Goal: Task Accomplishment & Management: Complete application form

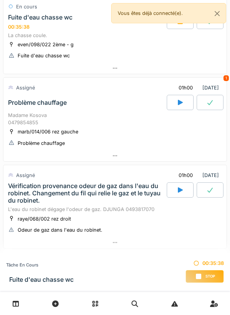
scroll to position [273, 0]
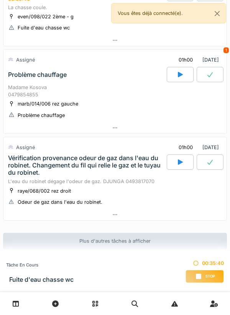
click at [126, 127] on div at bounding box center [114, 127] width 223 height 11
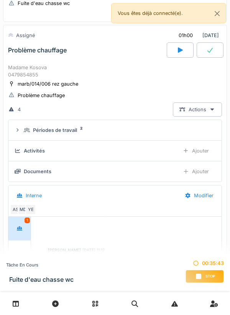
scroll to position [297, 0]
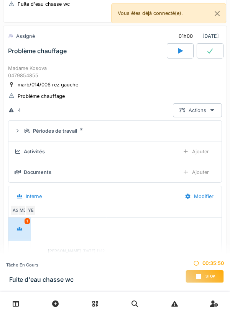
click at [194, 274] on div "Stop" at bounding box center [204, 276] width 38 height 13
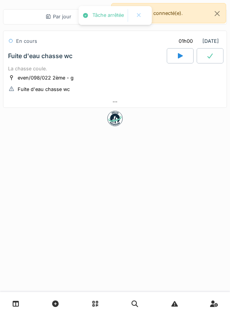
scroll to position [0, 0]
click at [142, 97] on div at bounding box center [114, 101] width 223 height 11
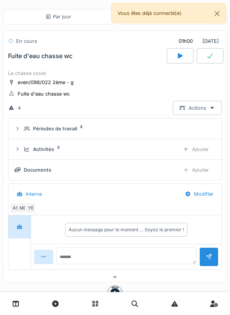
click at [199, 153] on div "Ajouter" at bounding box center [195, 149] width 39 height 14
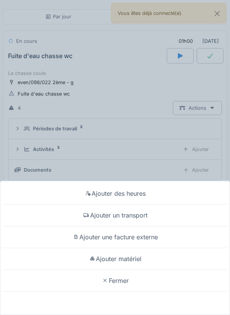
click at [139, 259] on div "Ajouter matériel" at bounding box center [115, 259] width 226 height 22
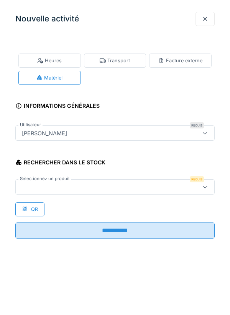
click at [137, 185] on div at bounding box center [102, 187] width 167 height 8
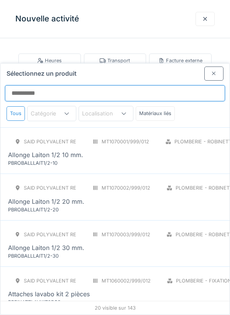
click at [158, 85] on input "Sélectionnez un produit" at bounding box center [115, 93] width 220 height 16
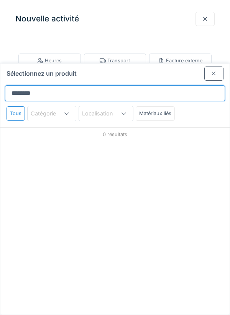
type input "*********"
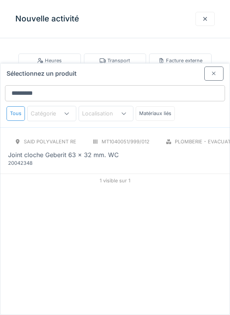
click at [150, 150] on div "Joint cloche Geberit 63 x 32 mm. WC" at bounding box center [172, 154] width 329 height 9
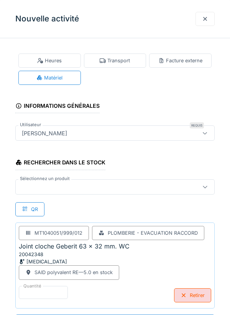
click at [168, 191] on div at bounding box center [114, 186] width 199 height 15
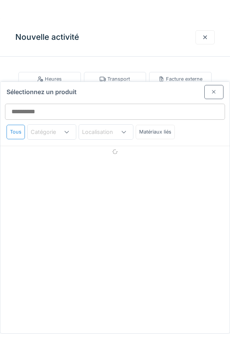
scroll to position [0, 0]
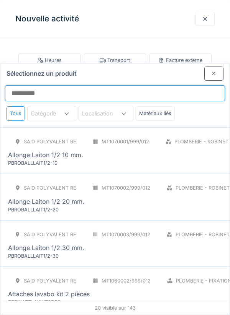
click at [181, 85] on input "Sélectionnez un produit" at bounding box center [115, 93] width 220 height 16
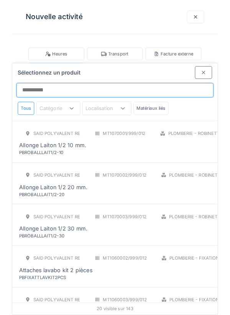
scroll to position [0, 0]
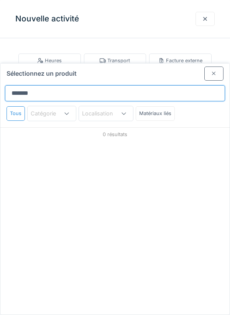
type input "********"
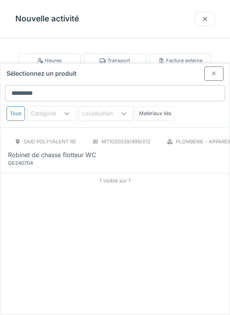
click at [159, 150] on div "Robinet de chasse flotteur WC" at bounding box center [172, 154] width 328 height 9
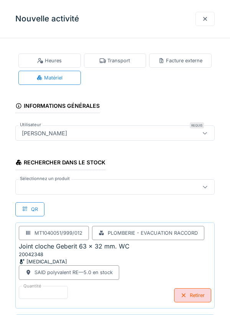
click at [182, 183] on div at bounding box center [102, 187] width 167 height 8
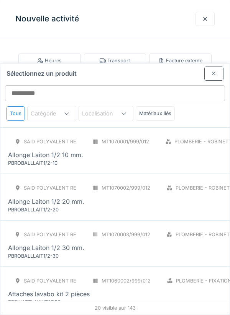
scroll to position [29, 0]
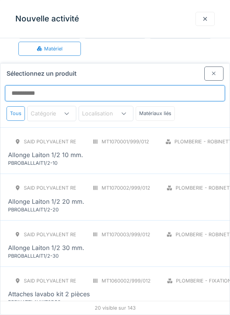
click at [178, 85] on input "Sélectionnez un produit" at bounding box center [115, 93] width 220 height 16
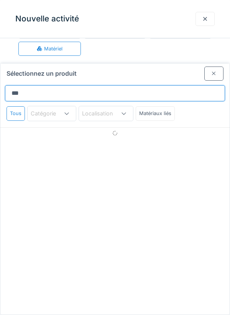
type input "****"
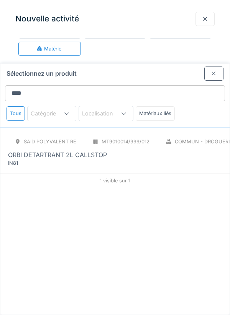
click at [145, 135] on div "SAID polyvalent RE MT9010014/999/012 Commun - Droguerie BID ORBI DETARTRANT 2L …" at bounding box center [140, 151] width 264 height 32
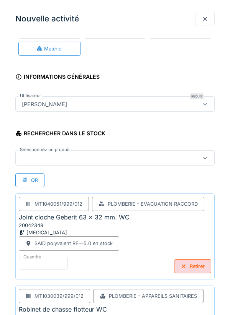
scroll to position [185, 0]
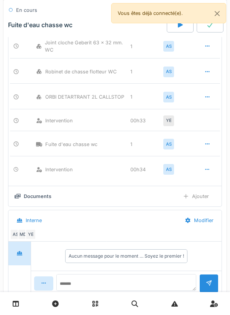
scroll to position [127, 0]
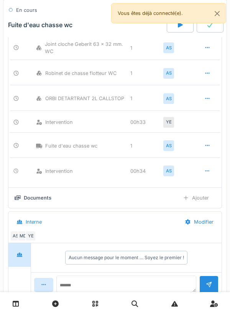
click at [192, 197] on div "Ajouter" at bounding box center [195, 198] width 39 height 14
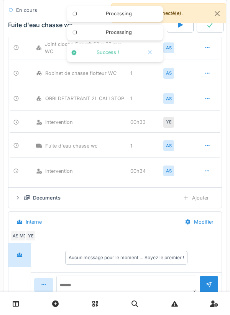
scroll to position [183, 0]
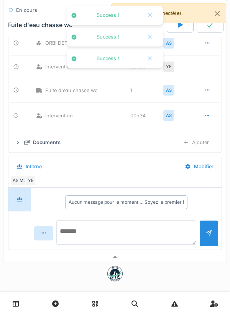
click at [156, 228] on textarea at bounding box center [126, 232] width 140 height 24
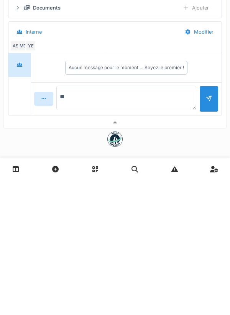
type textarea "*"
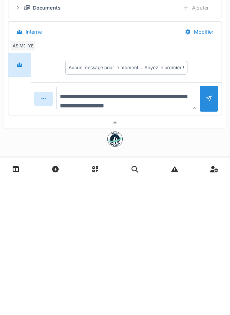
type textarea "**********"
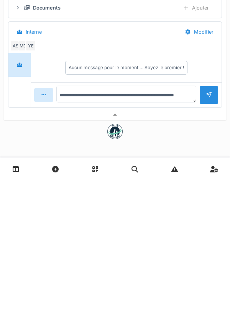
click at [210, 233] on div at bounding box center [208, 229] width 6 height 7
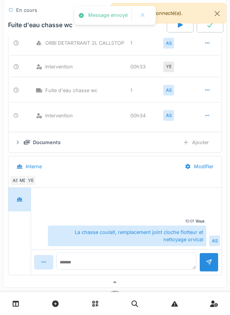
click at [203, 145] on div "Ajouter" at bounding box center [195, 142] width 39 height 14
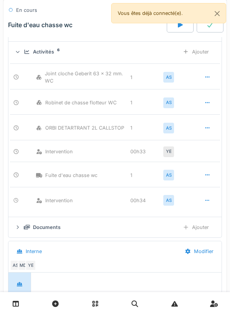
scroll to position [0, 0]
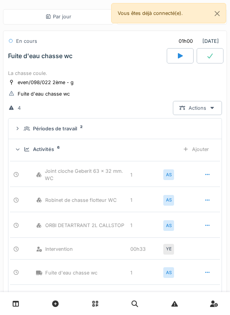
click at [204, 58] on div at bounding box center [209, 55] width 27 height 15
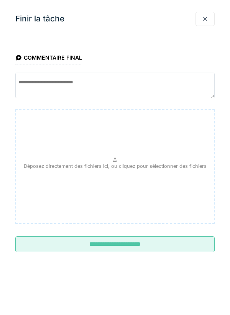
click at [125, 243] on input "**********" at bounding box center [114, 244] width 199 height 16
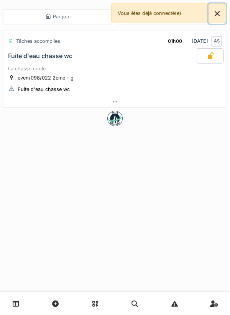
click at [217, 16] on button "Close" at bounding box center [216, 13] width 17 height 20
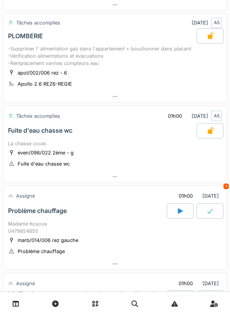
scroll to position [272, 0]
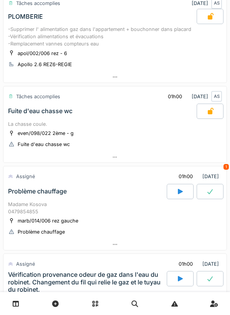
scroll to position [168, 0]
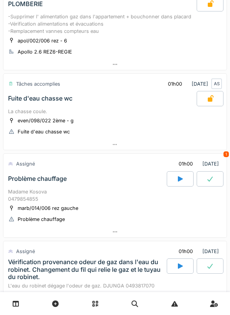
click at [176, 182] on div at bounding box center [179, 178] width 27 height 15
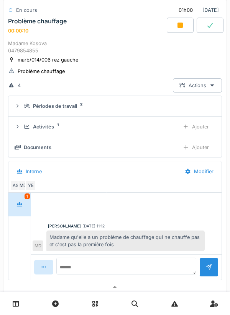
scroll to position [326, 0]
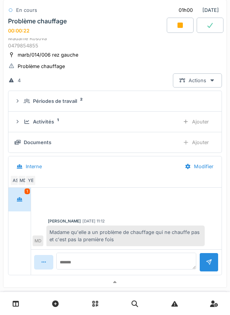
click at [201, 122] on div "Ajouter" at bounding box center [195, 122] width 39 height 14
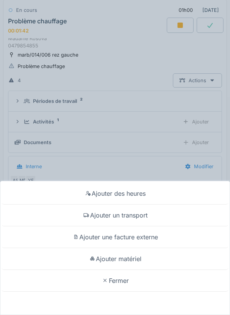
click at [145, 220] on div "Ajouter un transport" at bounding box center [115, 216] width 226 height 22
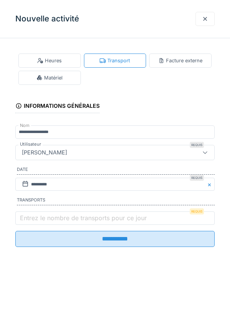
click at [121, 217] on label "Entrez le nombre de transports pour ce jour" at bounding box center [83, 218] width 130 height 9
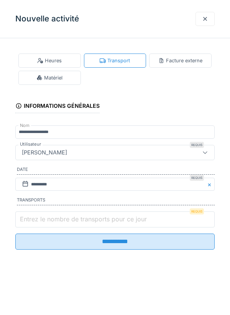
click at [121, 217] on input "Entrez le nombre de transports pour ce jour" at bounding box center [114, 220] width 199 height 16
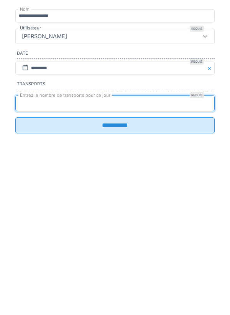
type input "*"
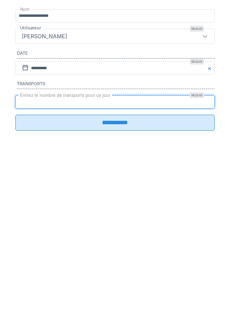
click at [118, 247] on input "**********" at bounding box center [114, 239] width 199 height 16
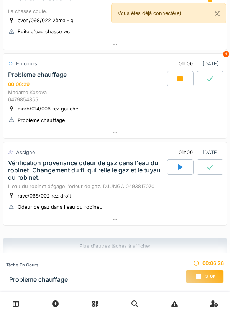
scroll to position [273, 0]
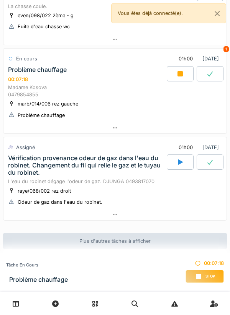
click at [122, 132] on div at bounding box center [114, 127] width 223 height 11
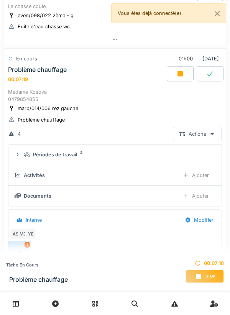
scroll to position [290, 0]
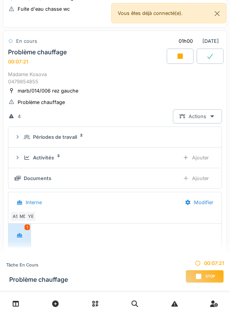
click at [155, 142] on summary "Périodes de travail 2" at bounding box center [114, 137] width 207 height 14
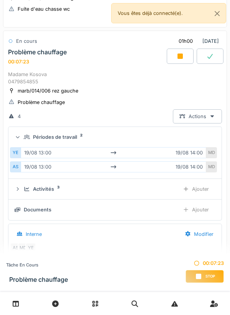
click at [152, 132] on summary "Périodes de travail 2" at bounding box center [114, 137] width 207 height 14
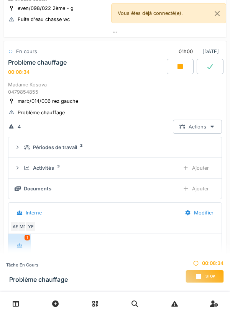
scroll to position [279, 0]
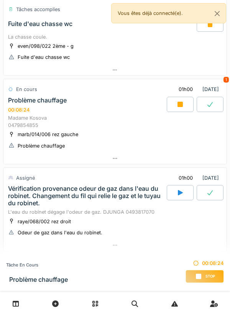
scroll to position [273, 0]
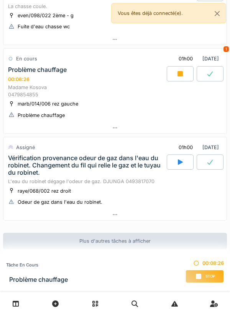
click at [78, 106] on div "marb/014/006 rez gauche" at bounding box center [48, 103] width 60 height 7
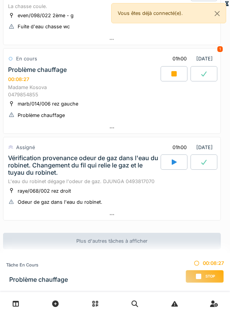
click at [223, 7] on div at bounding box center [226, 3] width 6 height 7
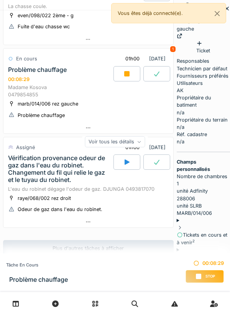
click at [183, 94] on div "AK" at bounding box center [179, 90] width 7 height 7
click at [140, 144] on icon at bounding box center [139, 142] width 5 height 4
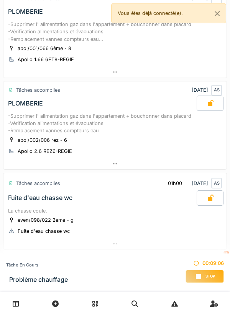
scroll to position [272, 0]
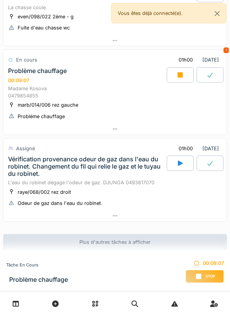
click at [80, 76] on div "Problème chauffage 00:09:07" at bounding box center [87, 75] width 160 height 16
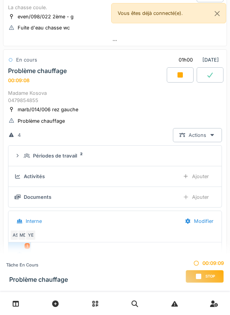
scroll to position [290, 0]
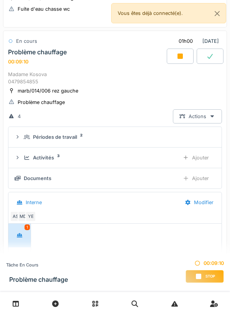
click at [24, 218] on div "MD" at bounding box center [23, 216] width 11 height 11
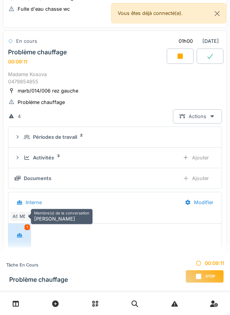
click at [64, 220] on div "Membre(s) de la conversation [PERSON_NAME]" at bounding box center [62, 217] width 62 height 16
click at [55, 215] on div "Membre(s) de la conversation Mouad Dakir" at bounding box center [62, 217] width 62 height 16
click at [55, 215] on h6 "Membre(s) de la conversation" at bounding box center [61, 213] width 55 height 5
click at [55, 220] on div "Membre(s) de la conversation Mouad Dakir" at bounding box center [62, 217] width 62 height 16
click at [23, 217] on div "MD" at bounding box center [23, 216] width 11 height 11
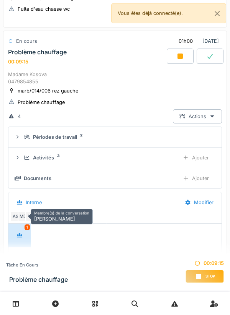
click at [46, 212] on h6 "Membre(s) de la conversation" at bounding box center [61, 213] width 55 height 5
click at [48, 217] on div "Membre(s) de la conversation Mouad Dakir" at bounding box center [62, 217] width 62 height 16
click at [54, 218] on div "Membre(s) de la conversation Mouad Dakir" at bounding box center [62, 217] width 62 height 16
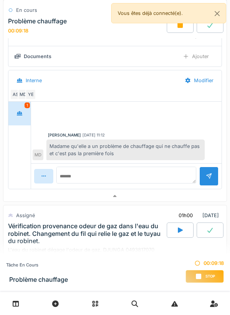
scroll to position [414, 0]
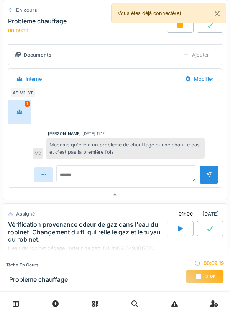
click at [23, 93] on div "MD" at bounding box center [23, 93] width 11 height 11
click at [62, 133] on div "Mouad Dakir" at bounding box center [64, 134] width 33 height 6
click at [60, 134] on div "Mouad Dakir" at bounding box center [64, 134] width 33 height 6
click at [62, 135] on div "Mouad Dakir" at bounding box center [64, 134] width 33 height 6
click at [60, 141] on div "Madame qu'elle a un problème de chauffage qui ne chauffe pas et c'est pas la pr…" at bounding box center [125, 148] width 158 height 21
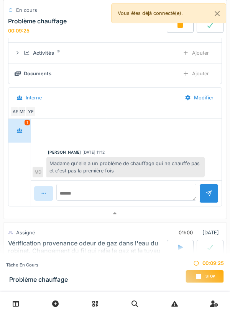
scroll to position [391, 0]
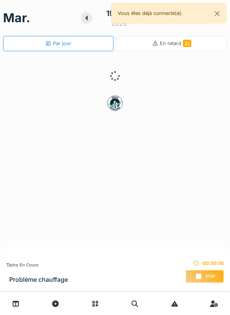
click at [193, 271] on div "Stop" at bounding box center [204, 276] width 38 height 13
click at [201, 279] on icon at bounding box center [198, 277] width 8 height 6
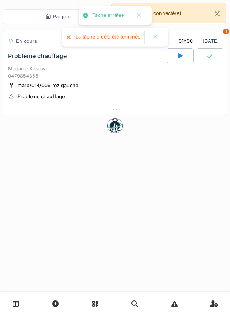
click at [89, 111] on div at bounding box center [114, 109] width 223 height 11
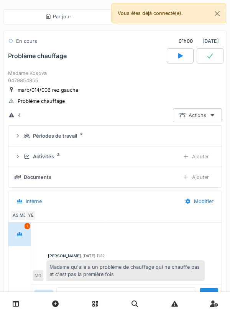
scroll to position [68, 0]
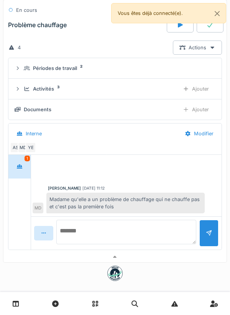
click at [158, 232] on textarea at bounding box center [126, 232] width 140 height 24
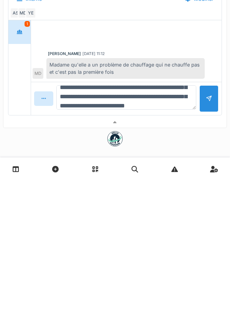
scroll to position [27, 0]
type textarea "**********"
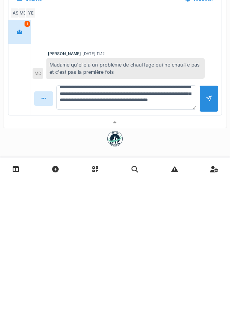
click at [207, 236] on div at bounding box center [208, 233] width 6 height 7
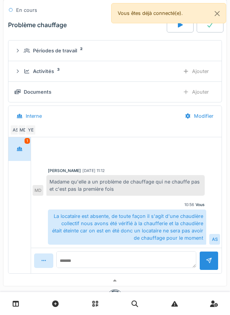
scroll to position [117, 0]
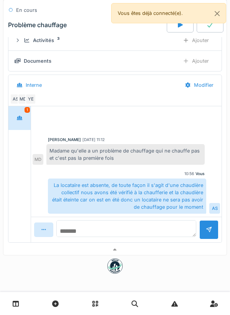
click at [143, 231] on textarea at bounding box center [126, 228] width 140 height 17
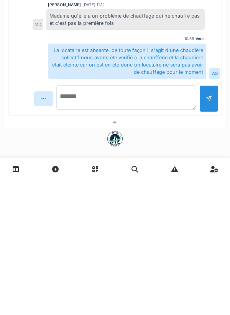
type textarea "*"
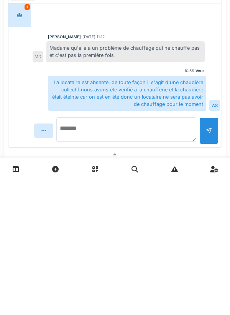
scroll to position [73, 0]
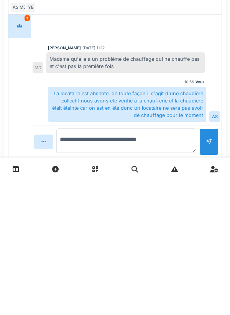
click at [86, 276] on textarea "**********" at bounding box center [126, 275] width 140 height 24
click at [178, 276] on textarea "**********" at bounding box center [126, 275] width 140 height 24
type textarea "**********"
click at [209, 274] on div at bounding box center [208, 276] width 6 height 7
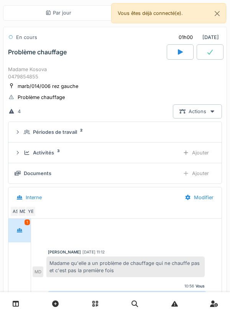
scroll to position [4, 0]
click at [209, 59] on div at bounding box center [209, 51] width 27 height 15
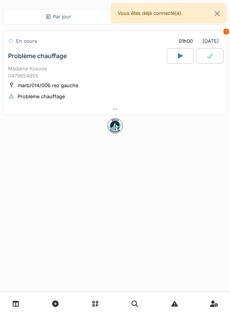
scroll to position [0, 0]
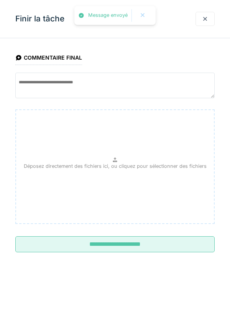
click at [160, 231] on fieldset "**********" at bounding box center [114, 151] width 199 height 214
click at [158, 243] on input "**********" at bounding box center [114, 244] width 199 height 16
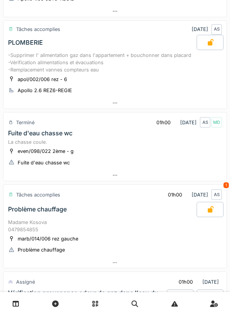
scroll to position [264, 0]
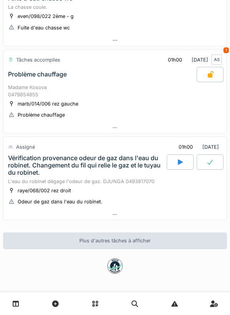
click at [194, 127] on div at bounding box center [114, 127] width 223 height 11
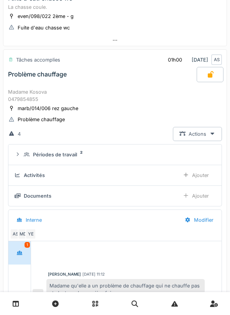
scroll to position [282, 0]
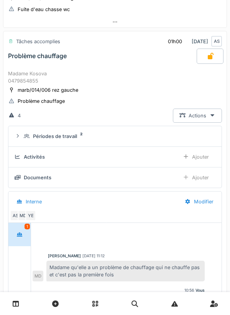
click at [203, 174] on div "Ajouter" at bounding box center [195, 178] width 39 height 14
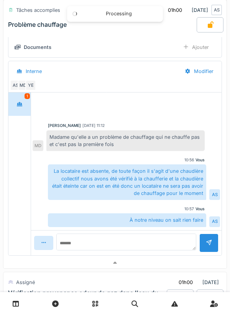
click at [170, 263] on div at bounding box center [114, 263] width 223 height 11
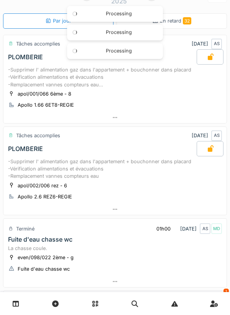
scroll to position [0, 0]
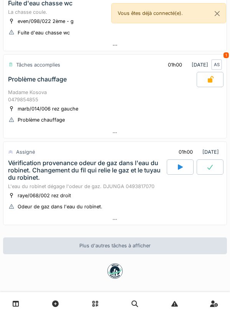
scroll to position [264, 0]
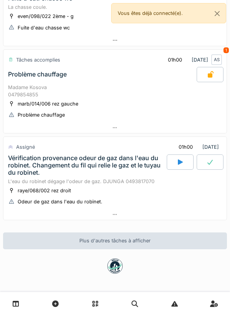
click at [202, 126] on div at bounding box center [114, 127] width 223 height 11
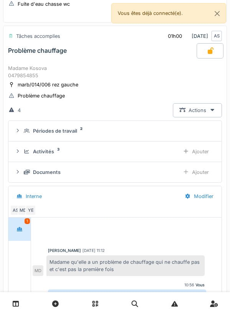
scroll to position [325, 0]
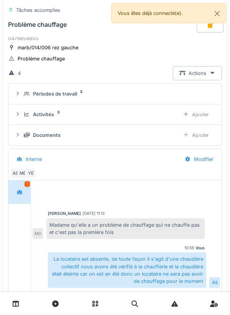
click at [153, 141] on div "Documents Ajouter" at bounding box center [115, 135] width 201 height 14
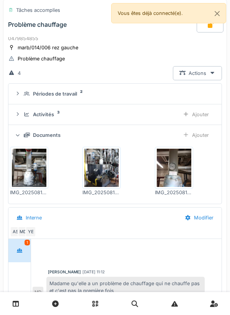
click at [199, 134] on div "Ajouter" at bounding box center [195, 135] width 39 height 14
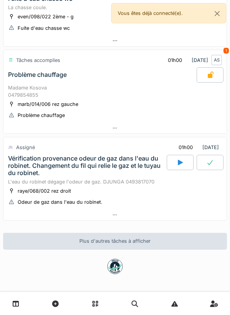
scroll to position [264, 0]
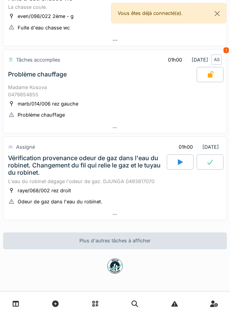
click at [178, 161] on icon at bounding box center [180, 161] width 5 height 5
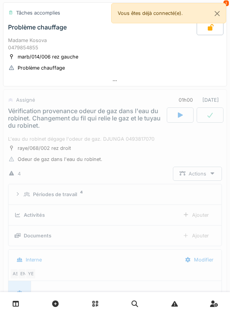
scroll to position [370, 0]
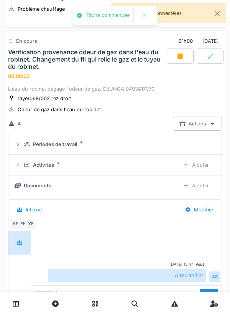
click at [158, 139] on summary "Périodes de travail 4" at bounding box center [114, 144] width 207 height 14
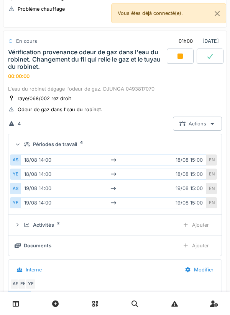
click at [156, 148] on summary "Périodes de travail 4" at bounding box center [114, 144] width 207 height 14
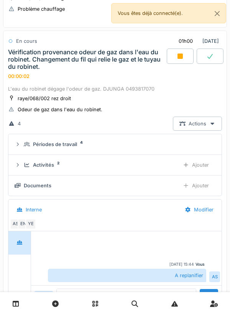
click at [200, 165] on div "Ajouter" at bounding box center [195, 165] width 39 height 14
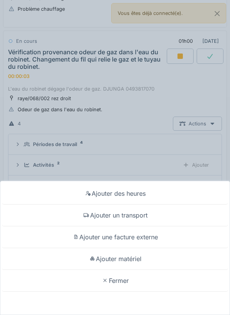
click at [168, 215] on div "Ajouter un transport" at bounding box center [115, 216] width 226 height 22
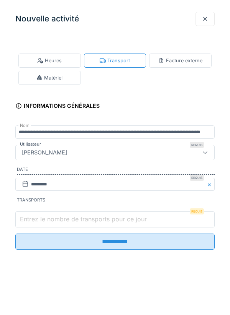
click at [150, 219] on input "Entrez le nombre de transports pour ce jour" at bounding box center [114, 220] width 199 height 16
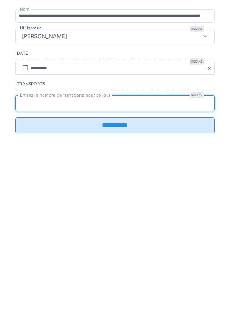
type input "*"
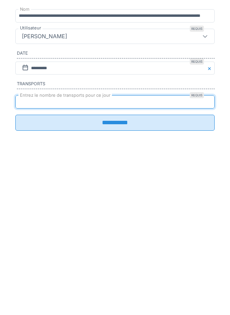
click at [97, 247] on input "**********" at bounding box center [114, 239] width 199 height 16
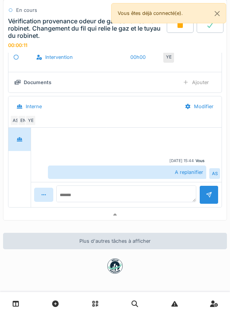
click at [140, 212] on div at bounding box center [114, 214] width 223 height 11
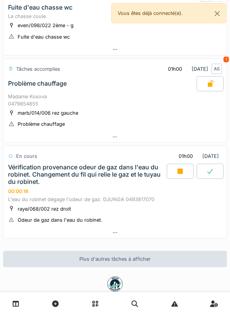
scroll to position [273, 0]
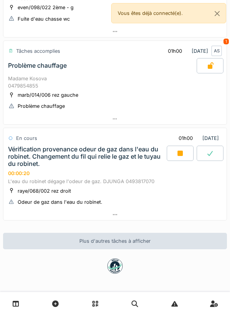
click at [129, 220] on div at bounding box center [114, 214] width 223 height 11
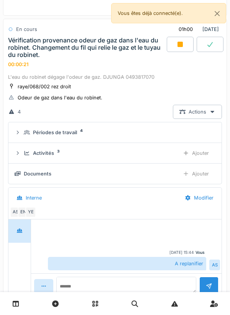
scroll to position [383, 0]
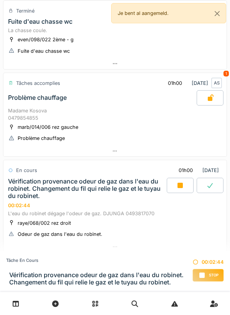
scroll to position [273, 0]
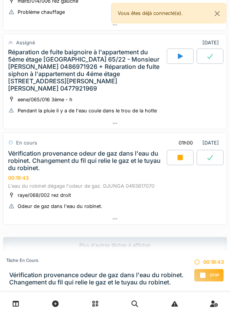
scroll to position [371, 0]
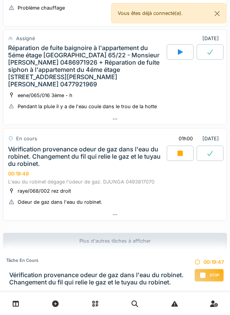
click at [145, 214] on div at bounding box center [114, 214] width 223 height 11
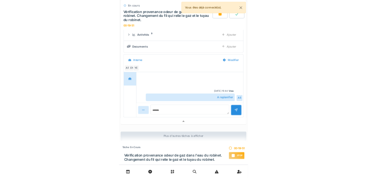
scroll to position [571, 0]
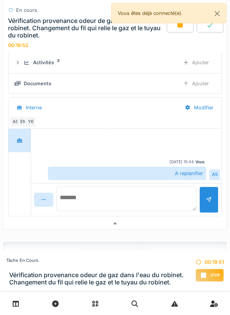
click at [167, 203] on textarea at bounding box center [126, 199] width 140 height 24
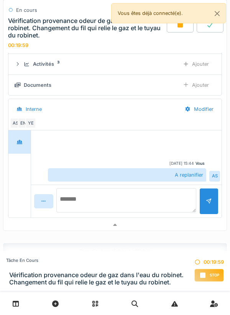
scroll to position [580, 0]
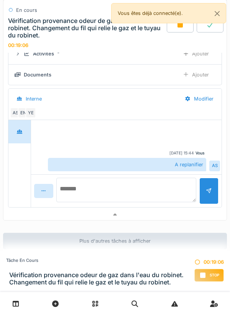
click at [151, 186] on textarea at bounding box center [126, 190] width 140 height 24
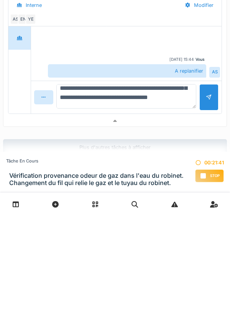
scroll to position [573, 0]
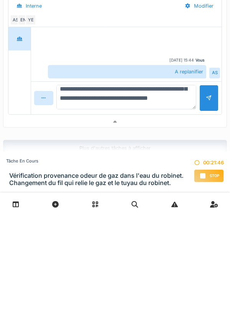
click at [175, 193] on textarea "**********" at bounding box center [126, 196] width 140 height 24
click at [179, 197] on textarea "**********" at bounding box center [126, 196] width 140 height 24
click at [155, 203] on textarea "**********" at bounding box center [126, 196] width 140 height 24
type textarea "**********"
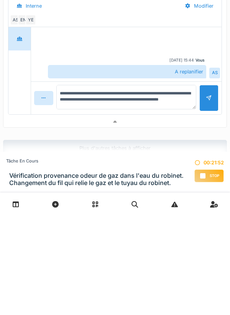
click at [209, 198] on div at bounding box center [208, 197] width 6 height 7
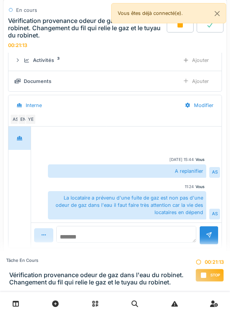
click at [174, 234] on textarea at bounding box center [126, 234] width 140 height 17
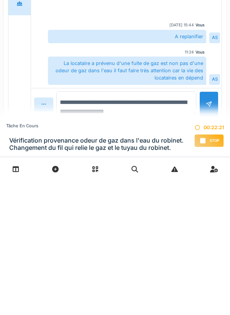
type textarea "**********"
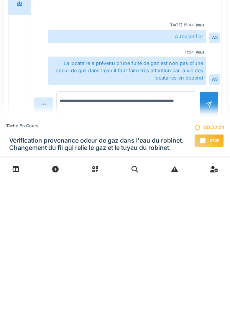
click at [208, 241] on div at bounding box center [208, 239] width 6 height 7
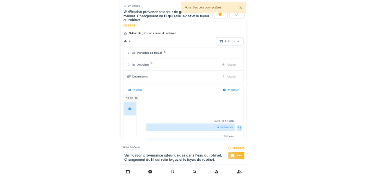
scroll to position [519, 0]
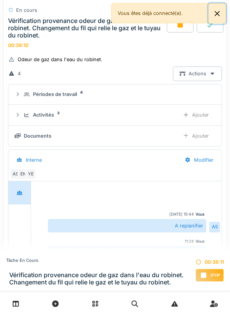
click at [218, 15] on button "Close" at bounding box center [216, 13] width 17 height 20
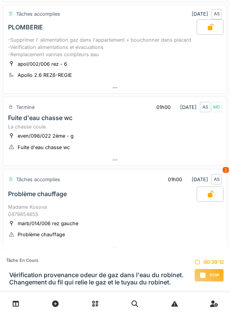
scroll to position [0, 0]
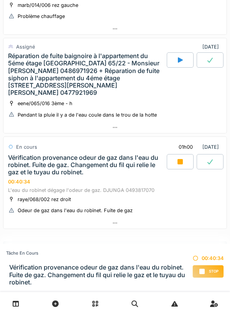
scroll to position [364, 0]
